Goal: Navigation & Orientation: Find specific page/section

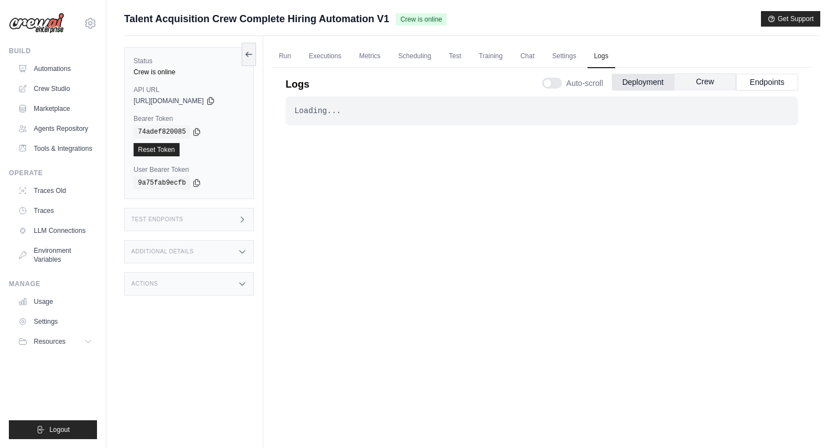
click at [703, 76] on button "Crew" at bounding box center [705, 81] width 62 height 17
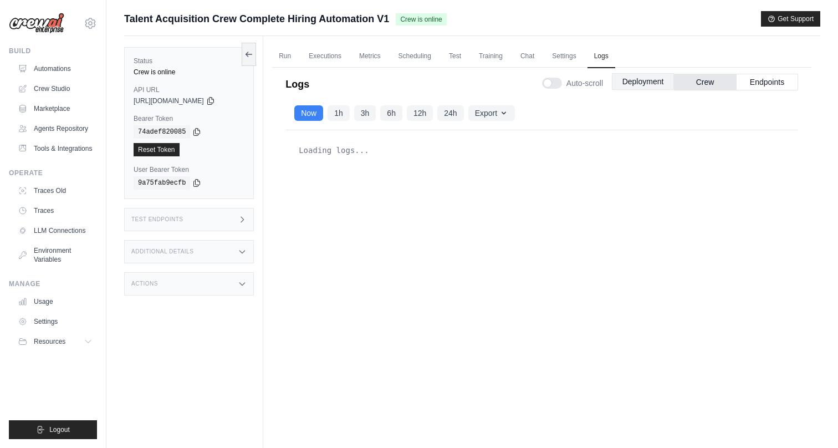
click at [659, 80] on button "Deployment" at bounding box center [643, 81] width 62 height 17
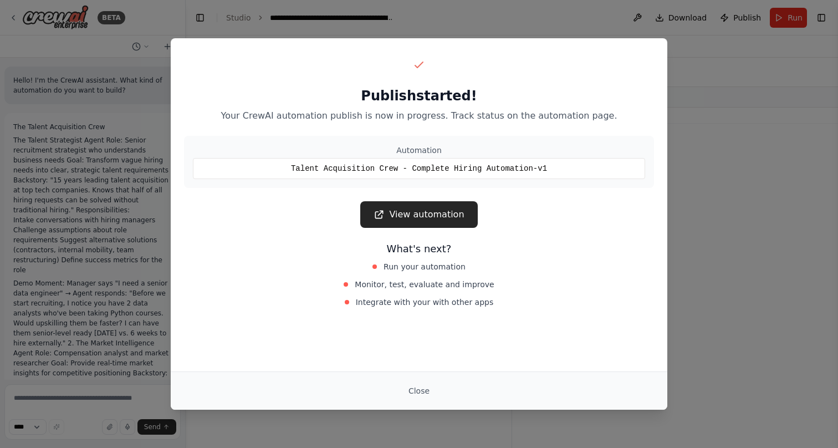
scroll to position [7114, 0]
